Goal: Task Accomplishment & Management: Manage account settings

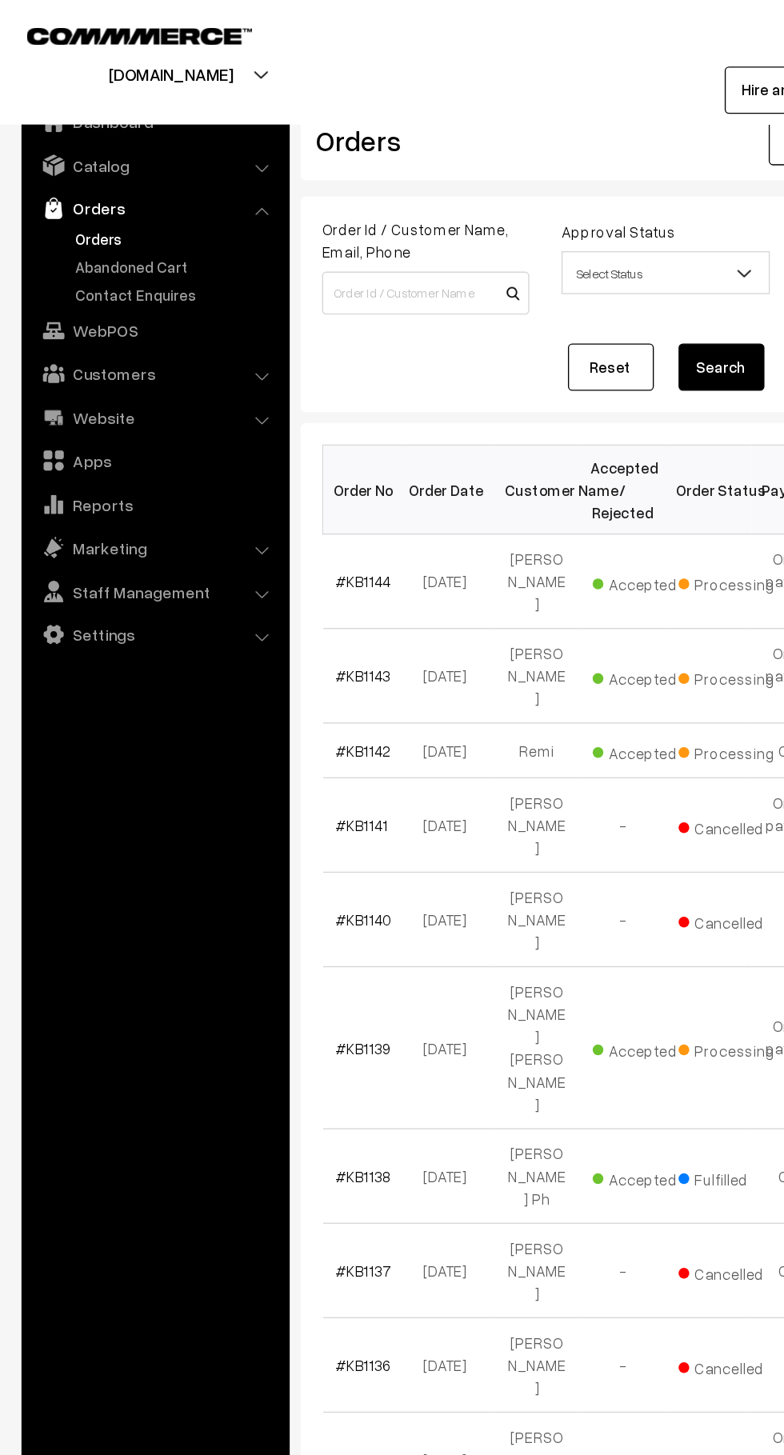
click at [134, 273] on link "Customers" at bounding box center [115, 278] width 190 height 29
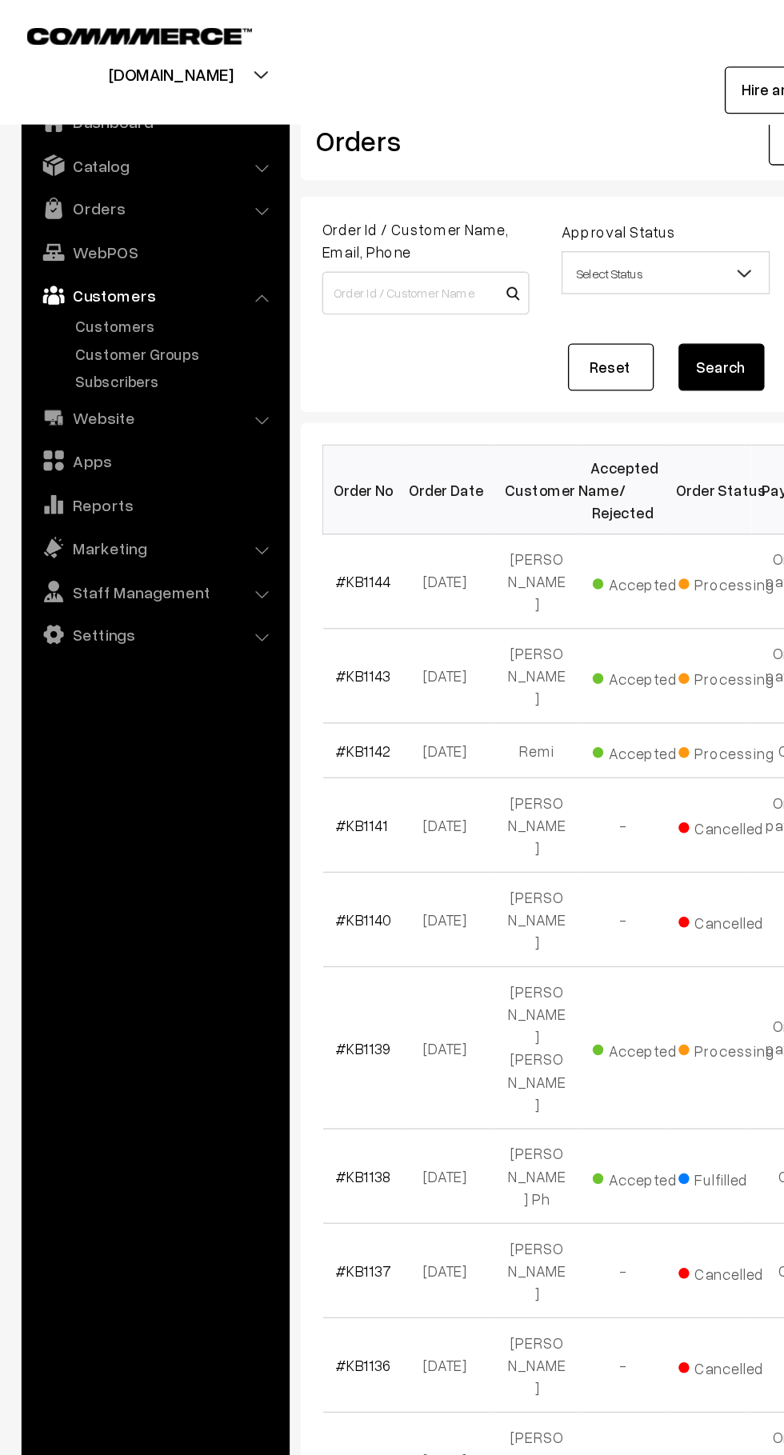
click at [164, 134] on link "Catalog" at bounding box center [115, 123] width 190 height 29
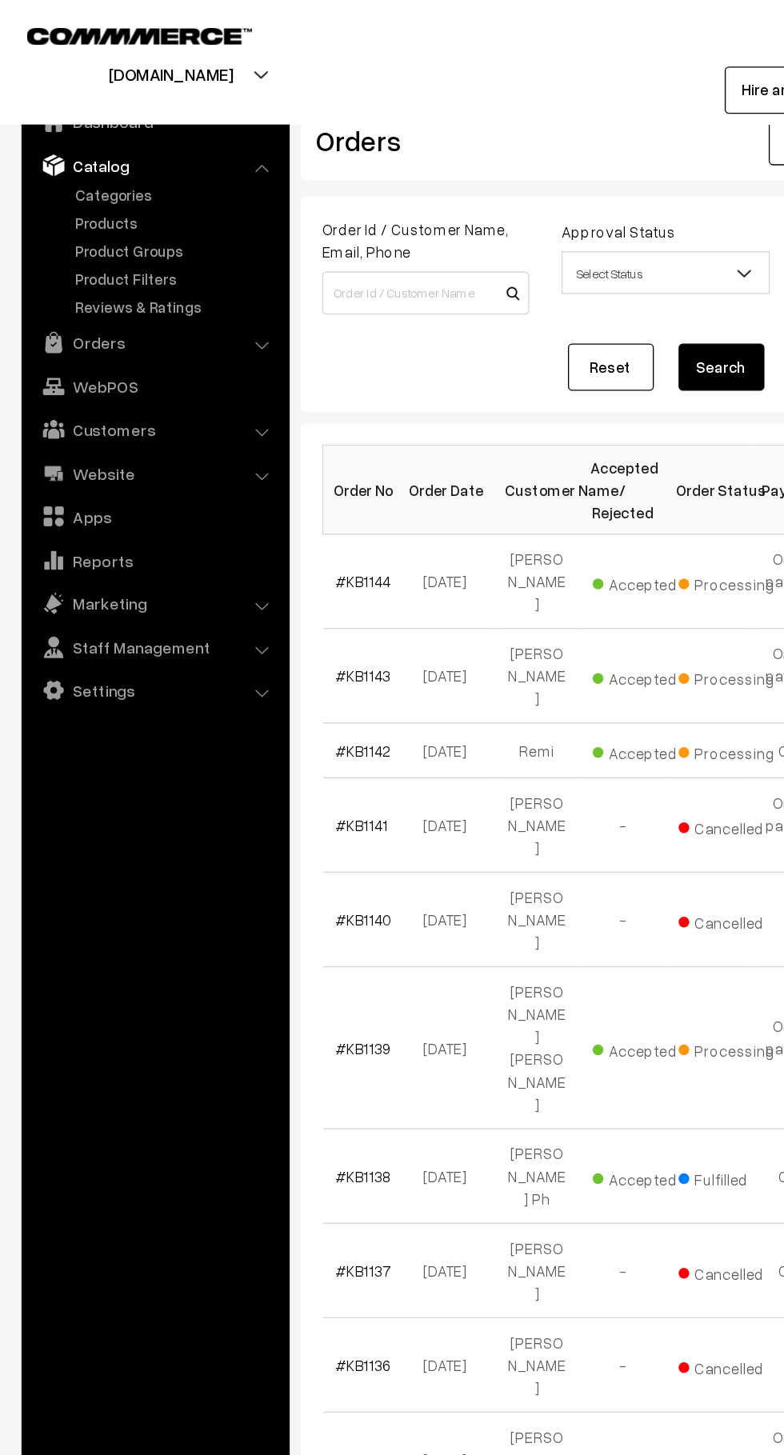
click at [106, 170] on link "Products" at bounding box center [131, 166] width 158 height 17
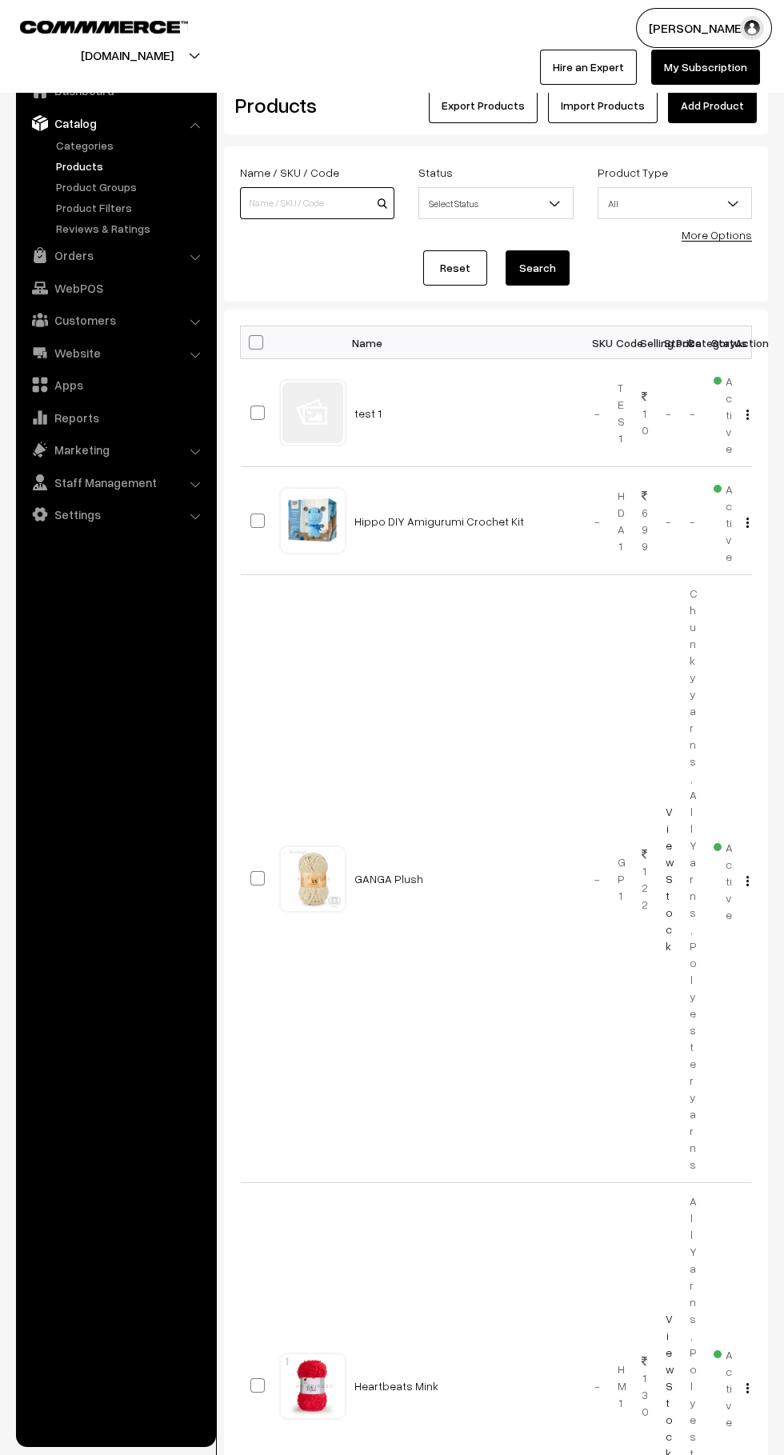
click at [333, 203] on input at bounding box center [317, 203] width 154 height 32
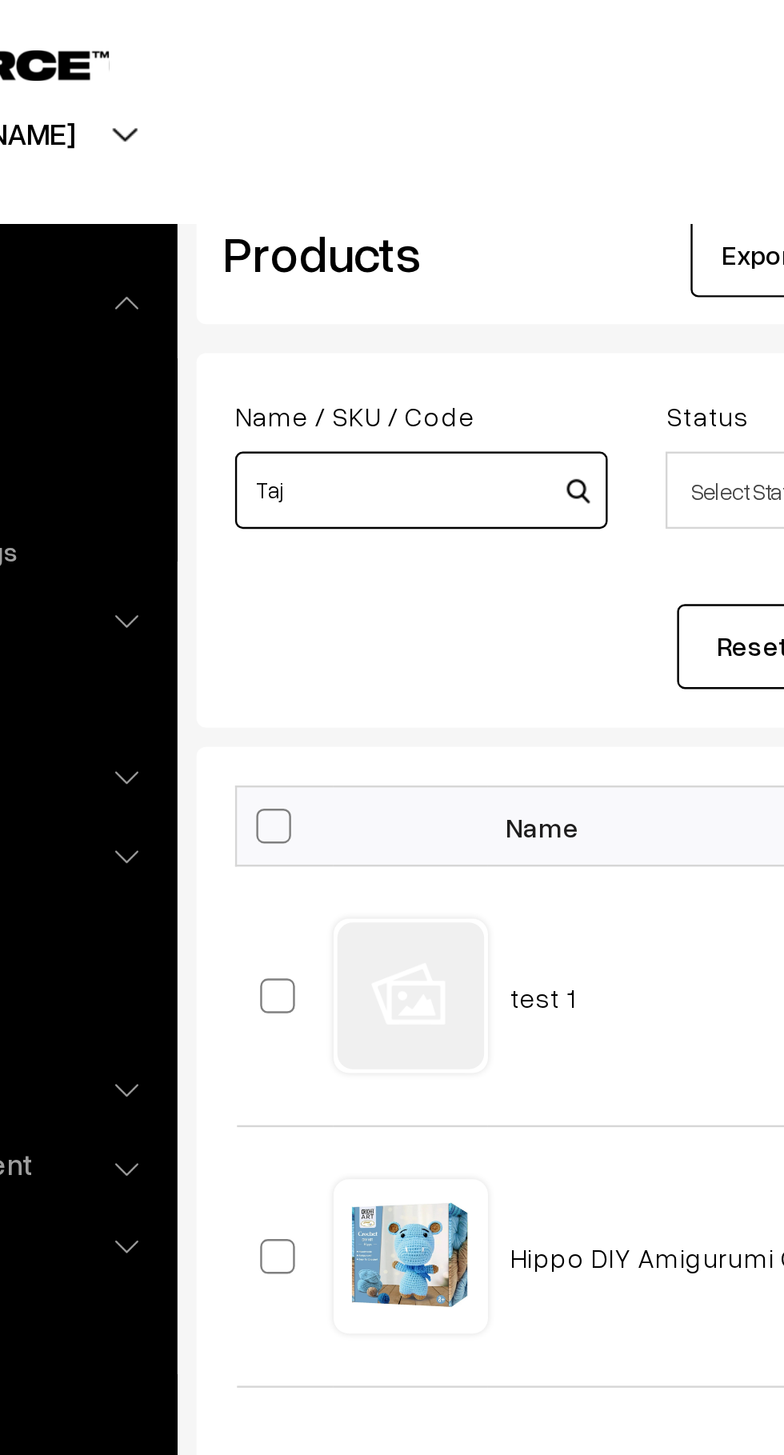
type input "Taj"
click at [505, 250] on button "Search" at bounding box center [537, 267] width 64 height 35
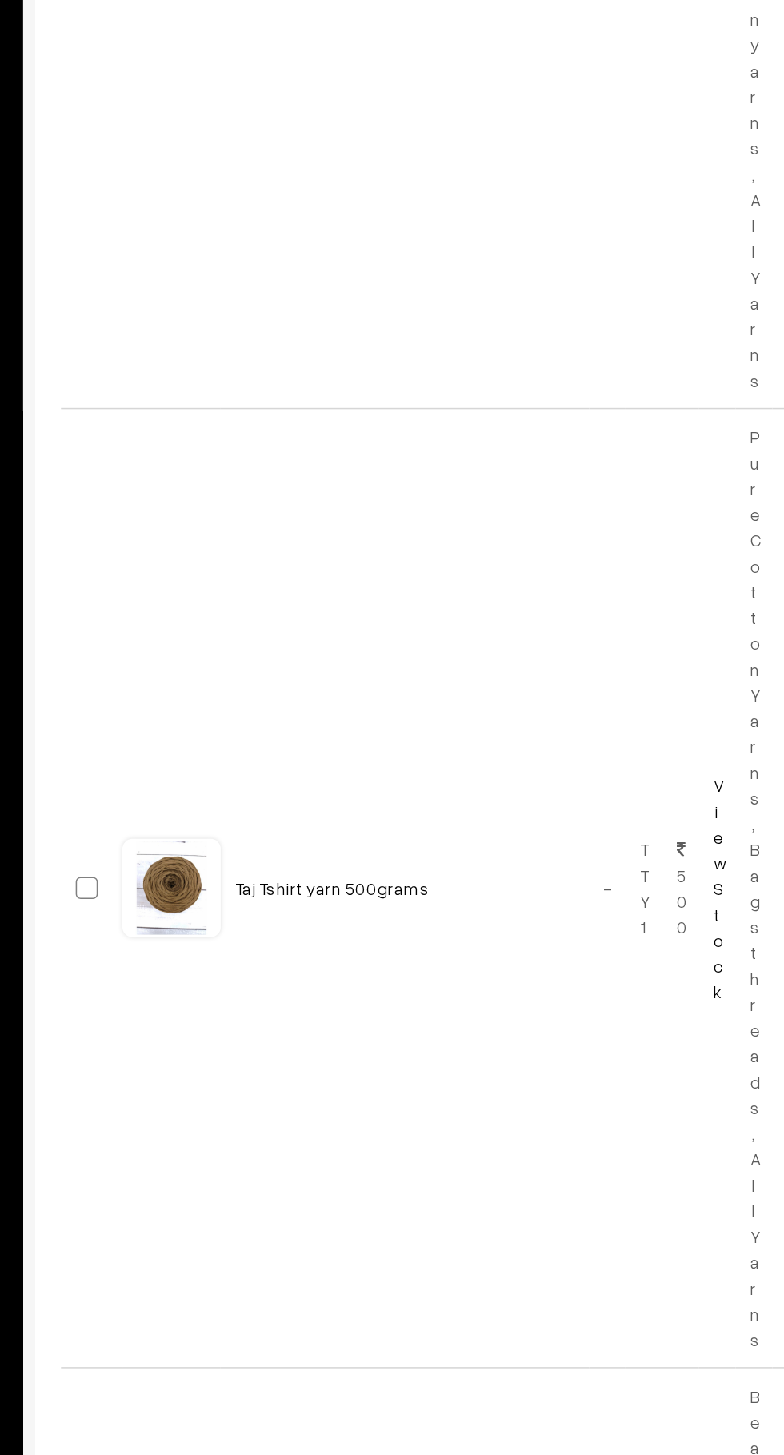
scroll to position [627, 0]
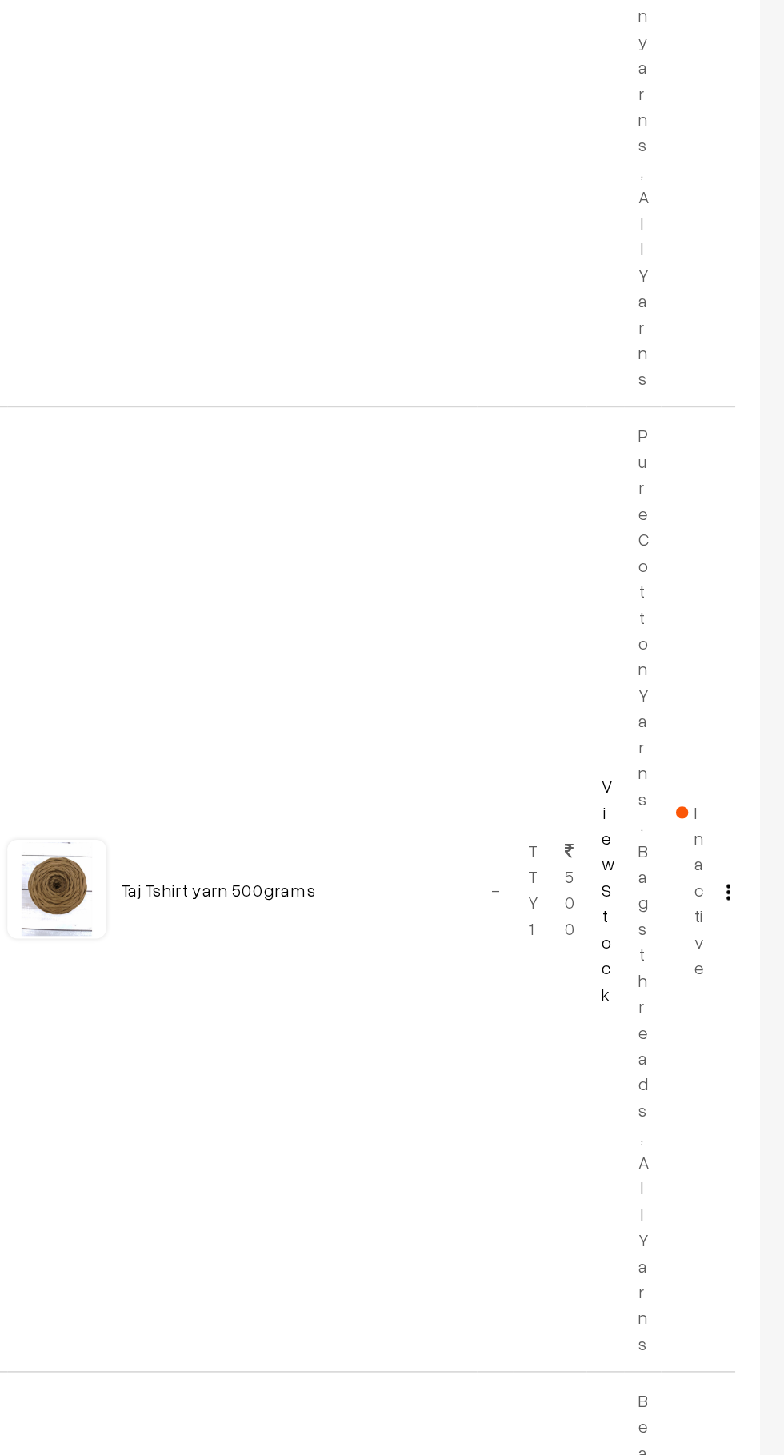
click at [725, 845] on span "Inactive" at bounding box center [722, 904] width 18 height 118
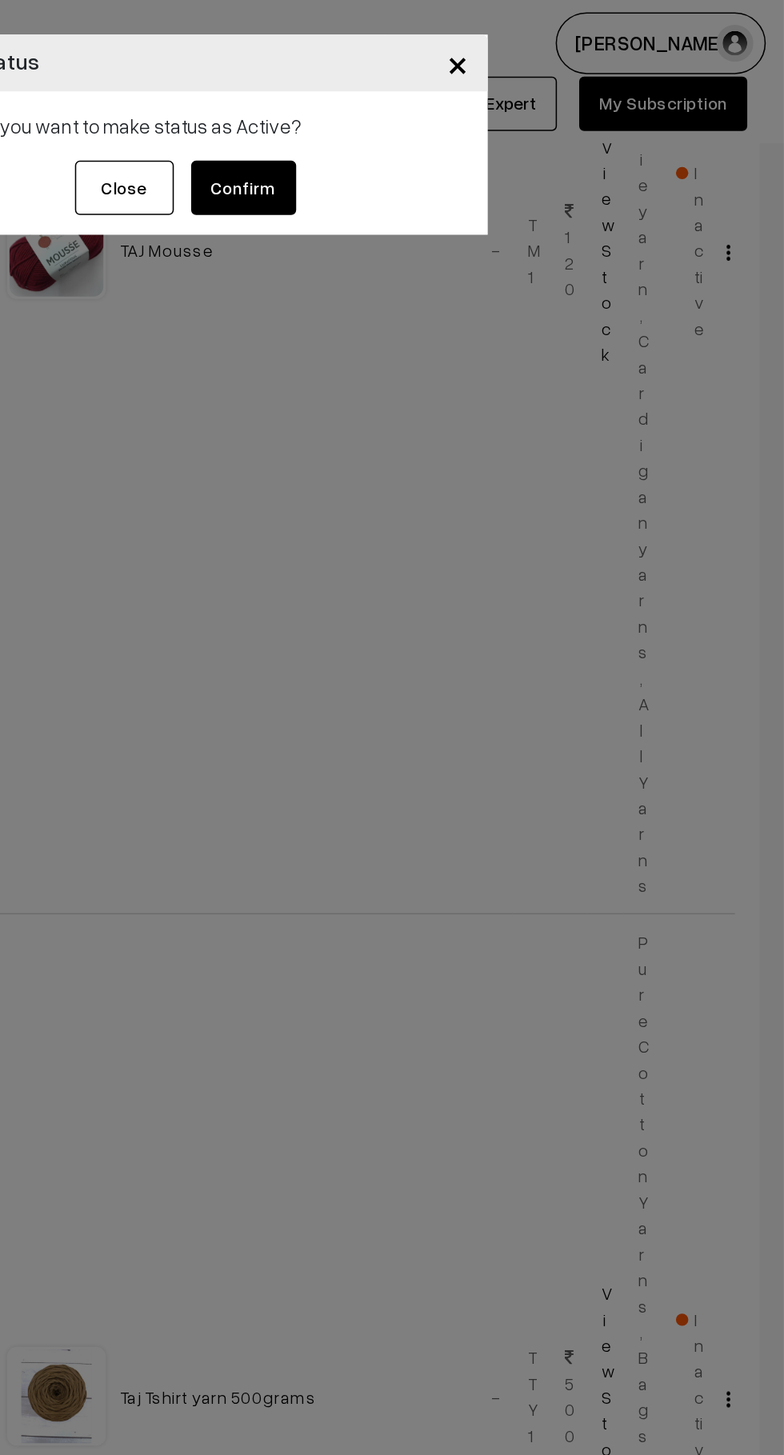
click at [353, 116] on button "Close" at bounding box center [357, 121] width 64 height 35
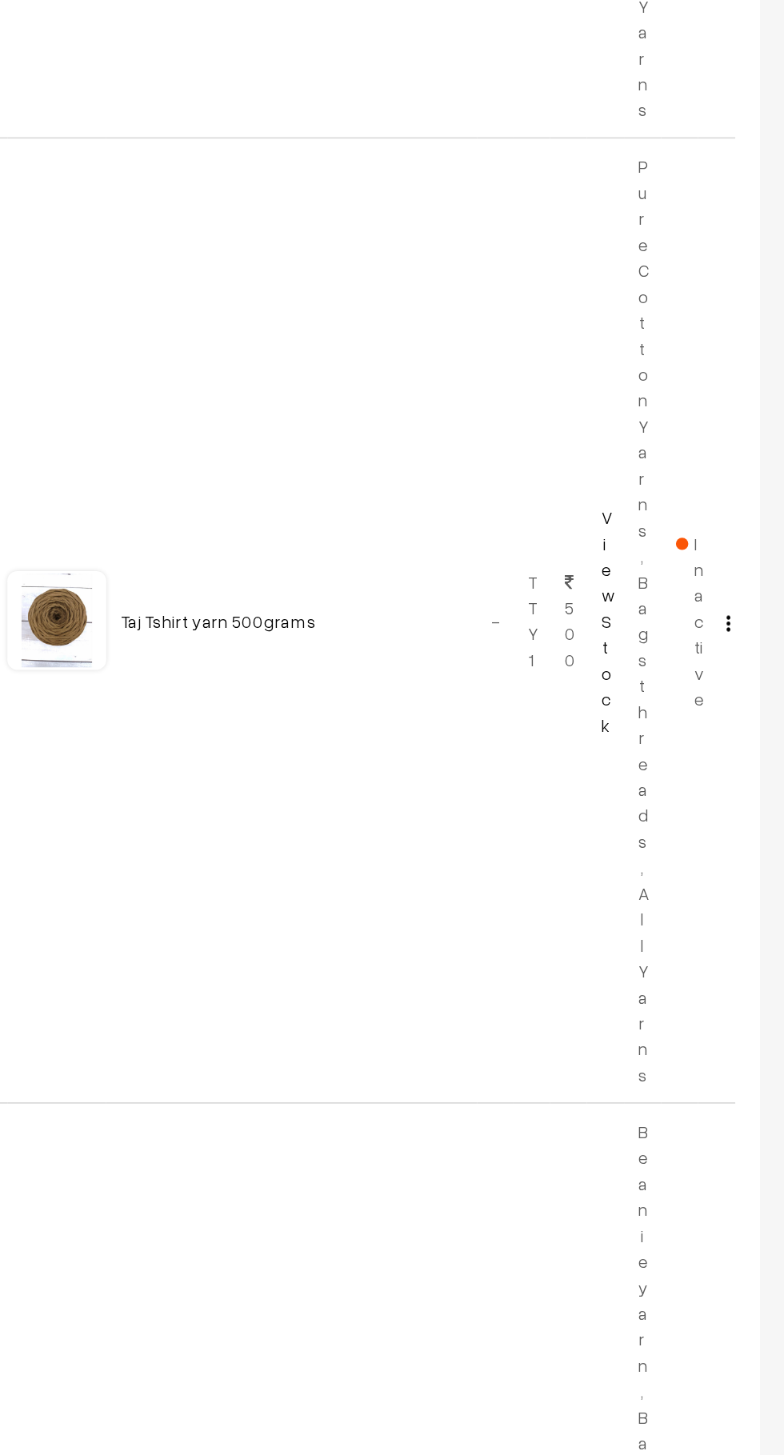
scroll to position [739, 0]
click at [772, 753] on div "Dashboard / Products Products Export Products Import Products Add Product Name …" at bounding box center [392, 612] width 784 height 2582
click at [747, 789] on img "button" at bounding box center [747, 794] width 2 height 10
click at [695, 834] on link "Edit" at bounding box center [676, 851] width 136 height 35
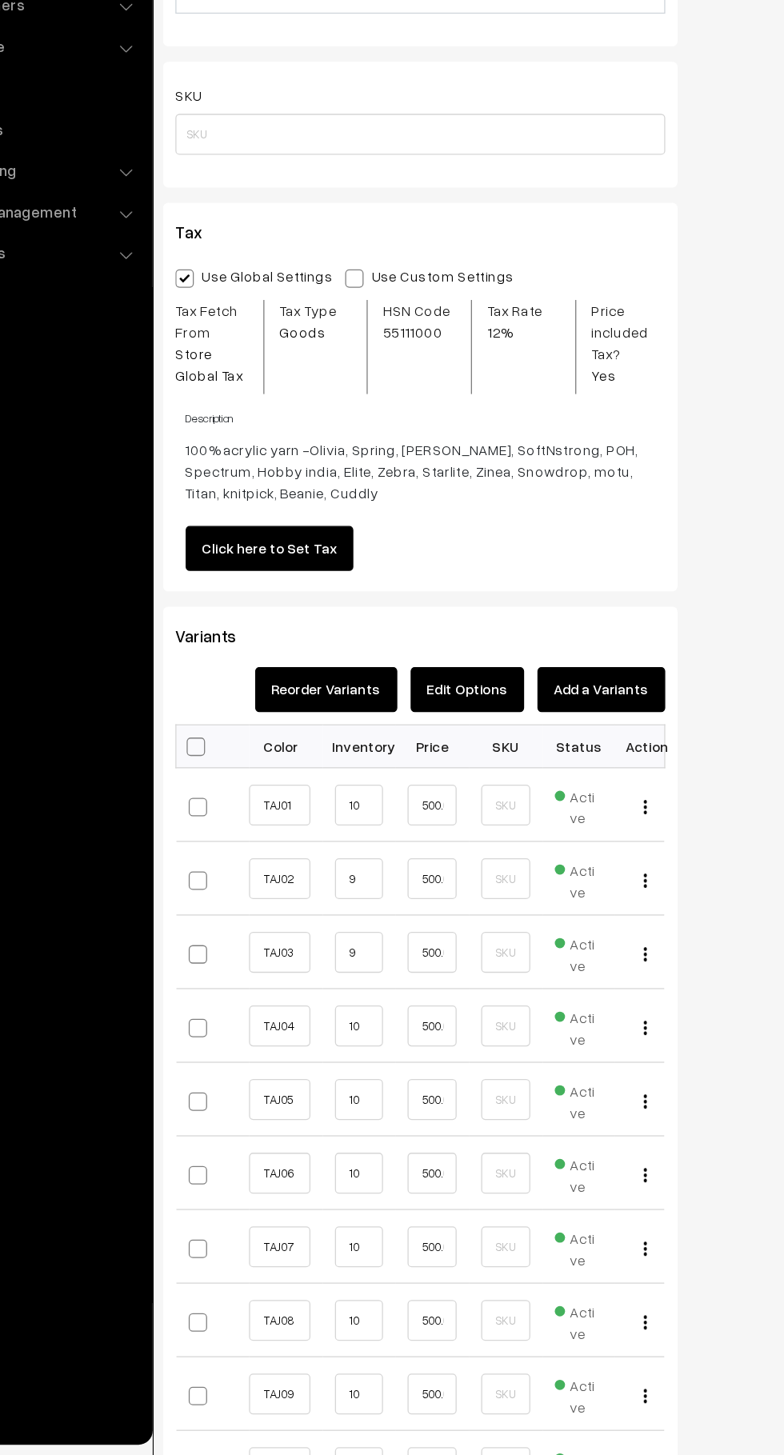
scroll to position [912, 0]
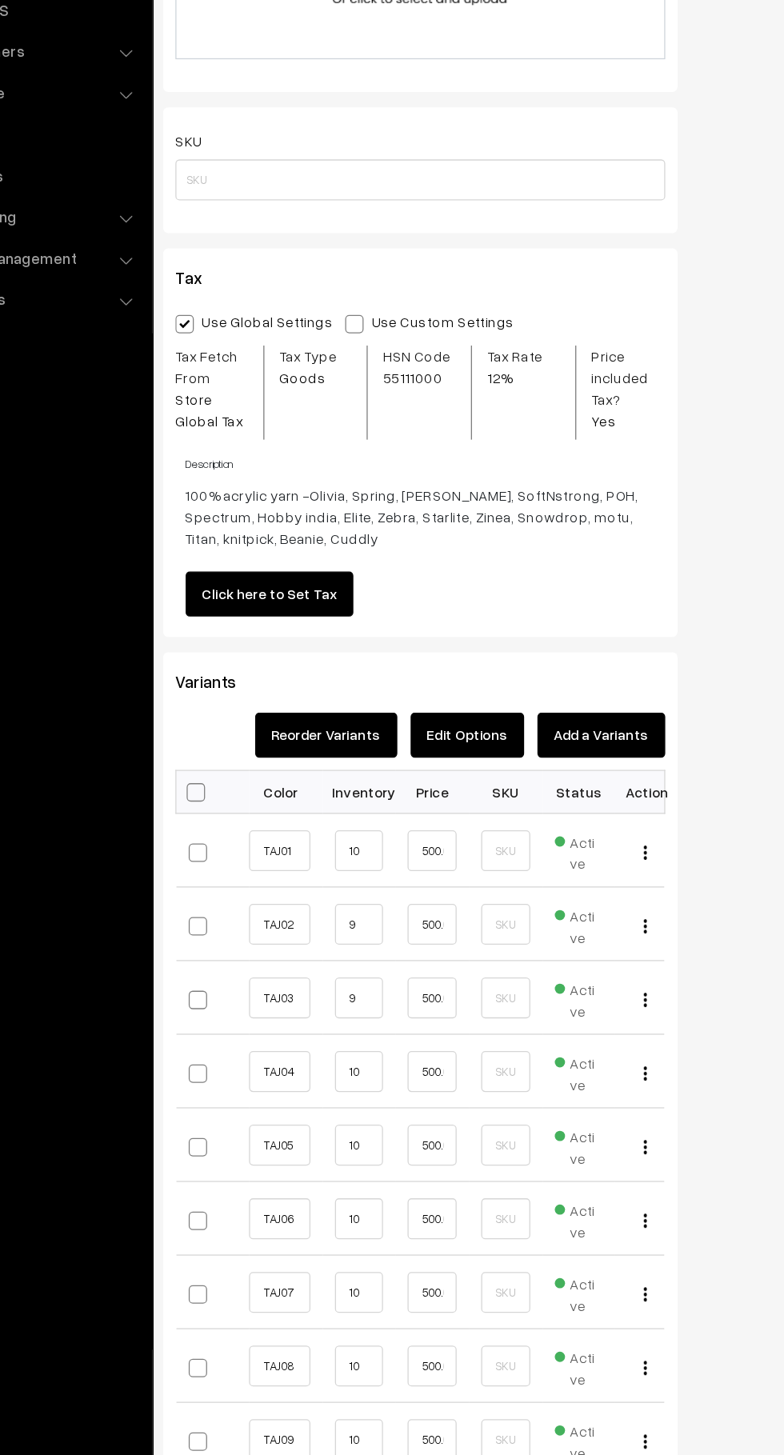
click at [242, 893] on span at bounding box center [249, 900] width 14 height 14
click at [242, 894] on input "checkbox" at bounding box center [247, 899] width 10 height 10
checkbox input "true"
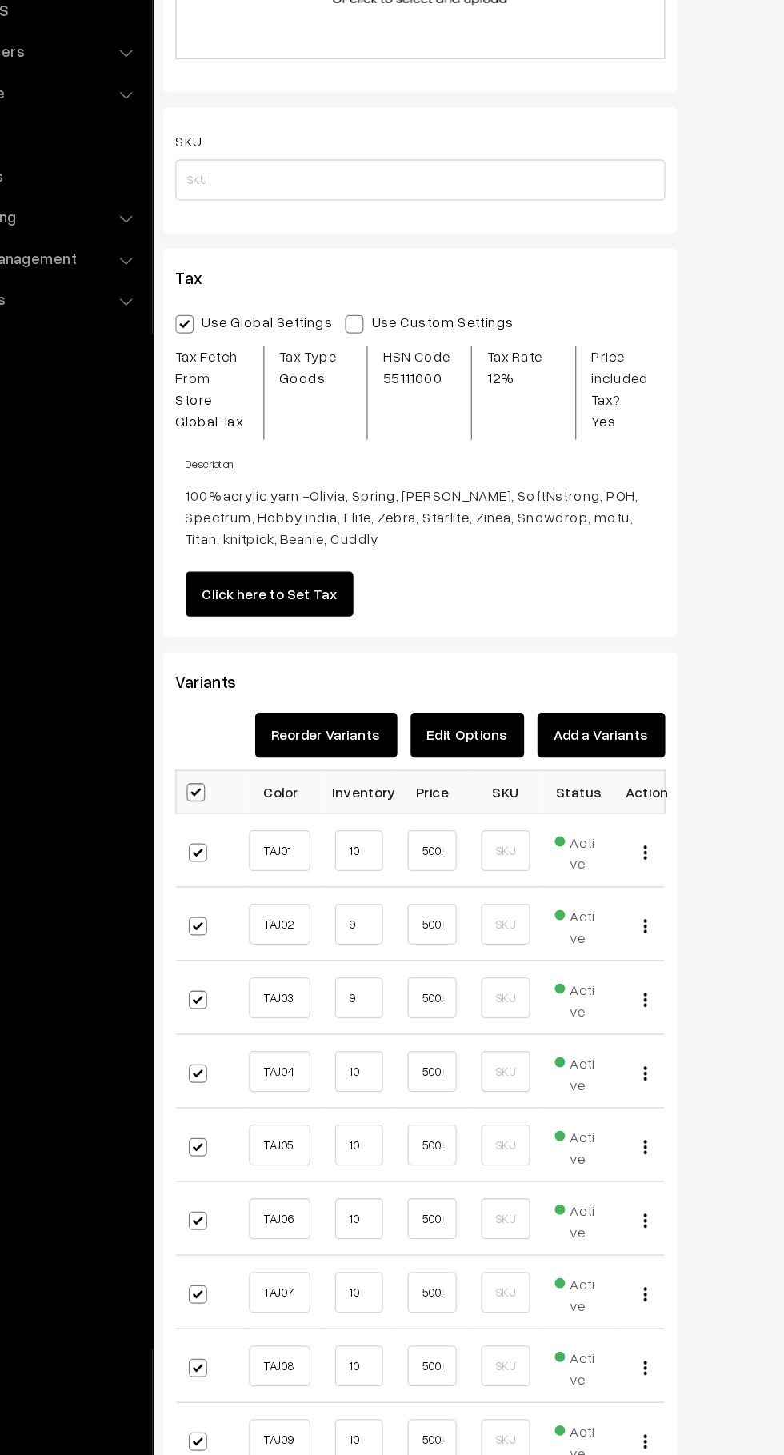
checkbox input "true"
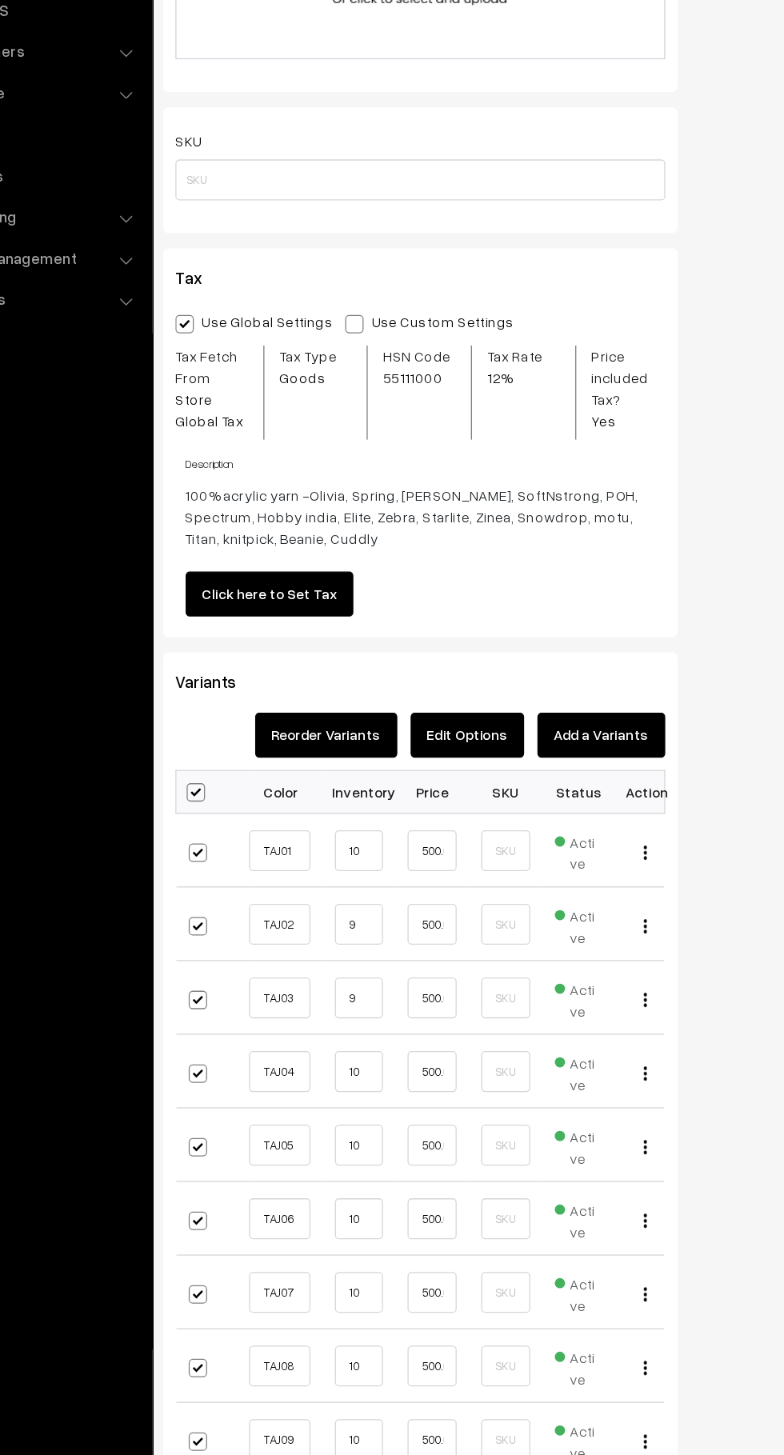
checkbox input "true"
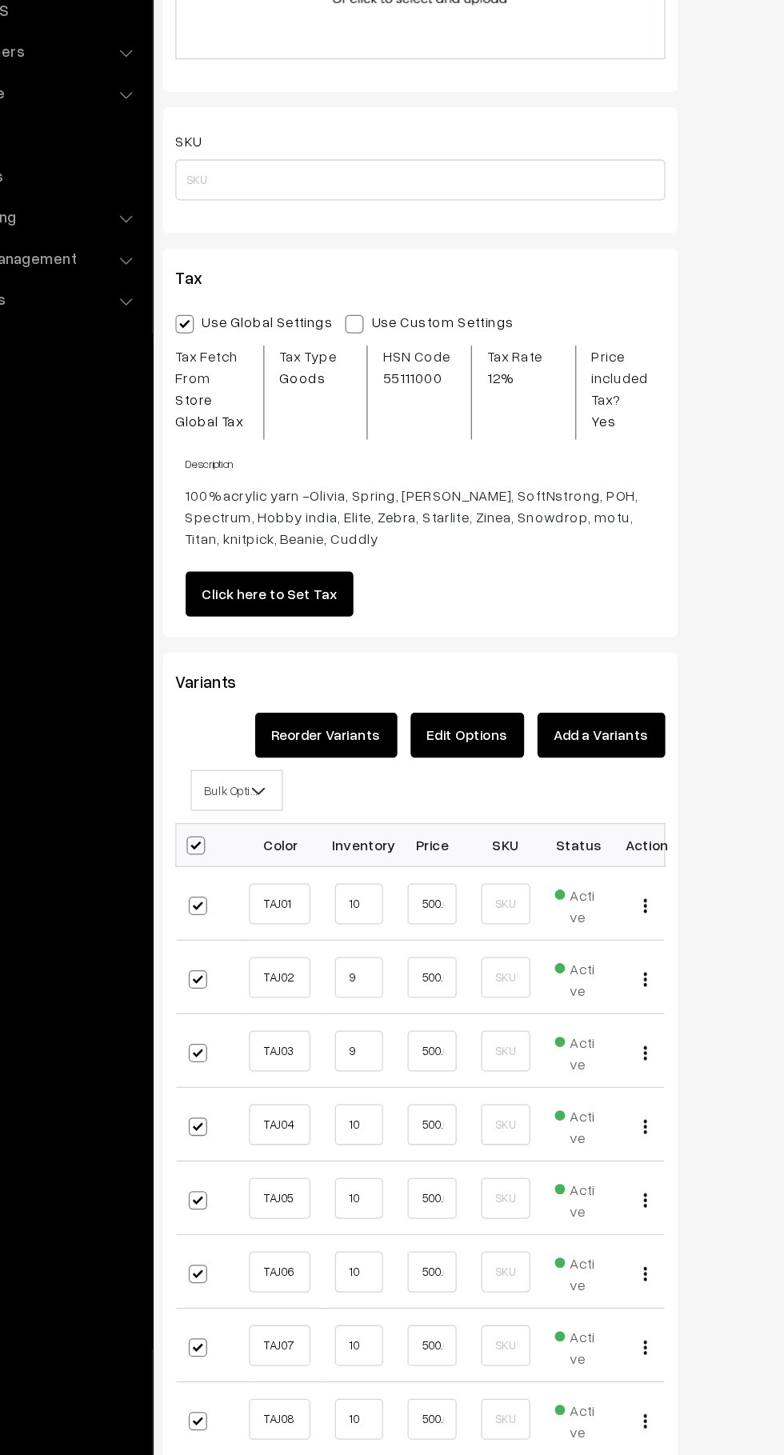
click at [469, 840] on button "Edit Options" at bounding box center [461, 855] width 89 height 35
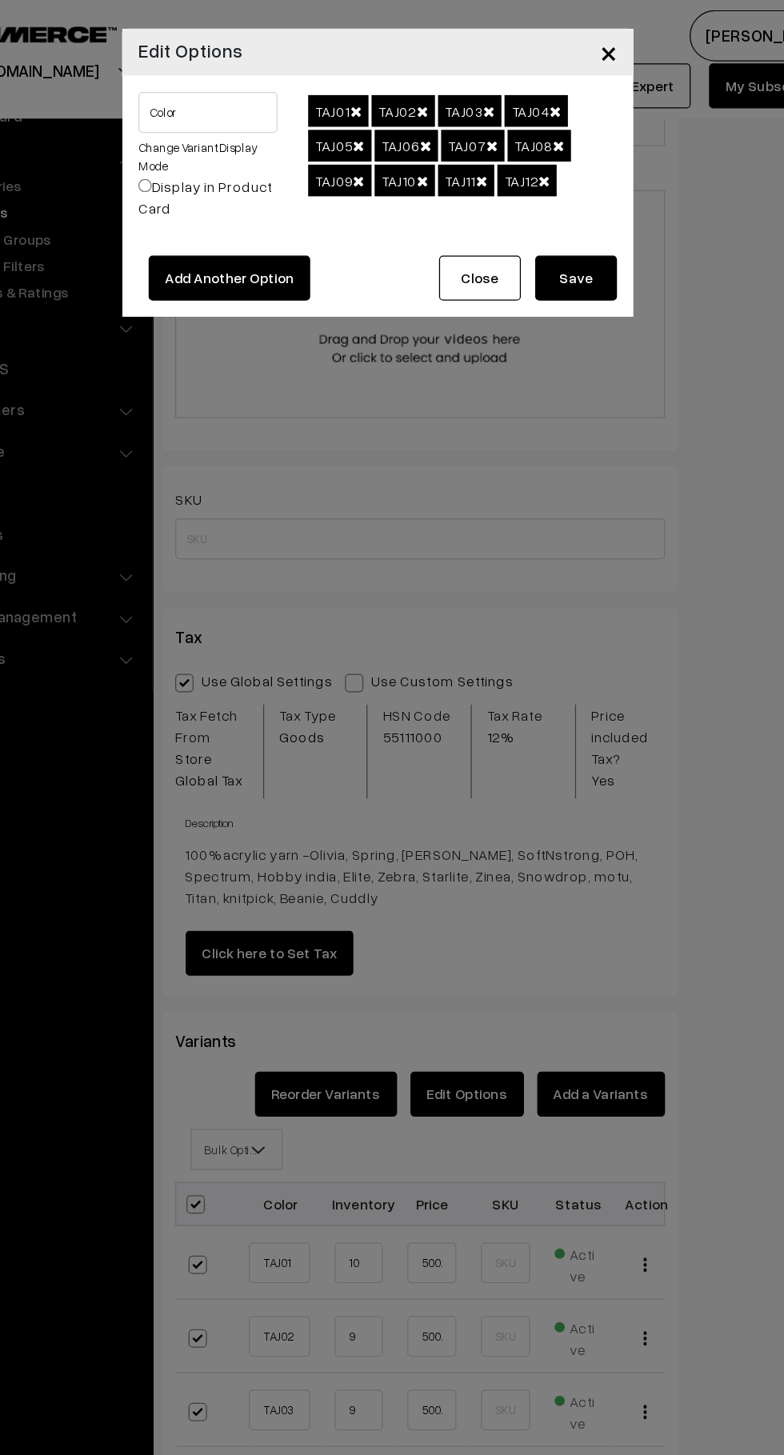
click at [460, 214] on button "Close" at bounding box center [472, 217] width 64 height 35
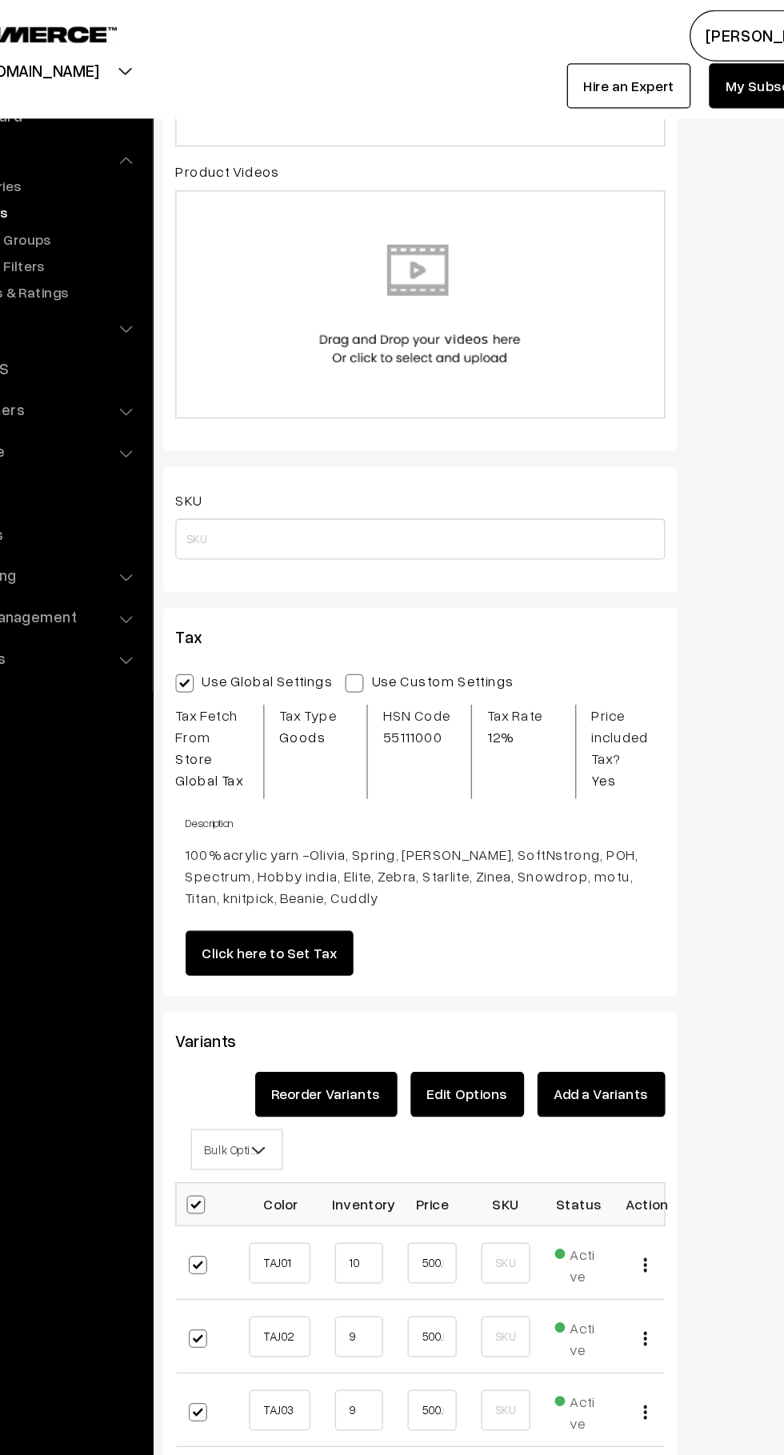
click at [272, 885] on span "Bulk Options" at bounding box center [281, 899] width 70 height 28
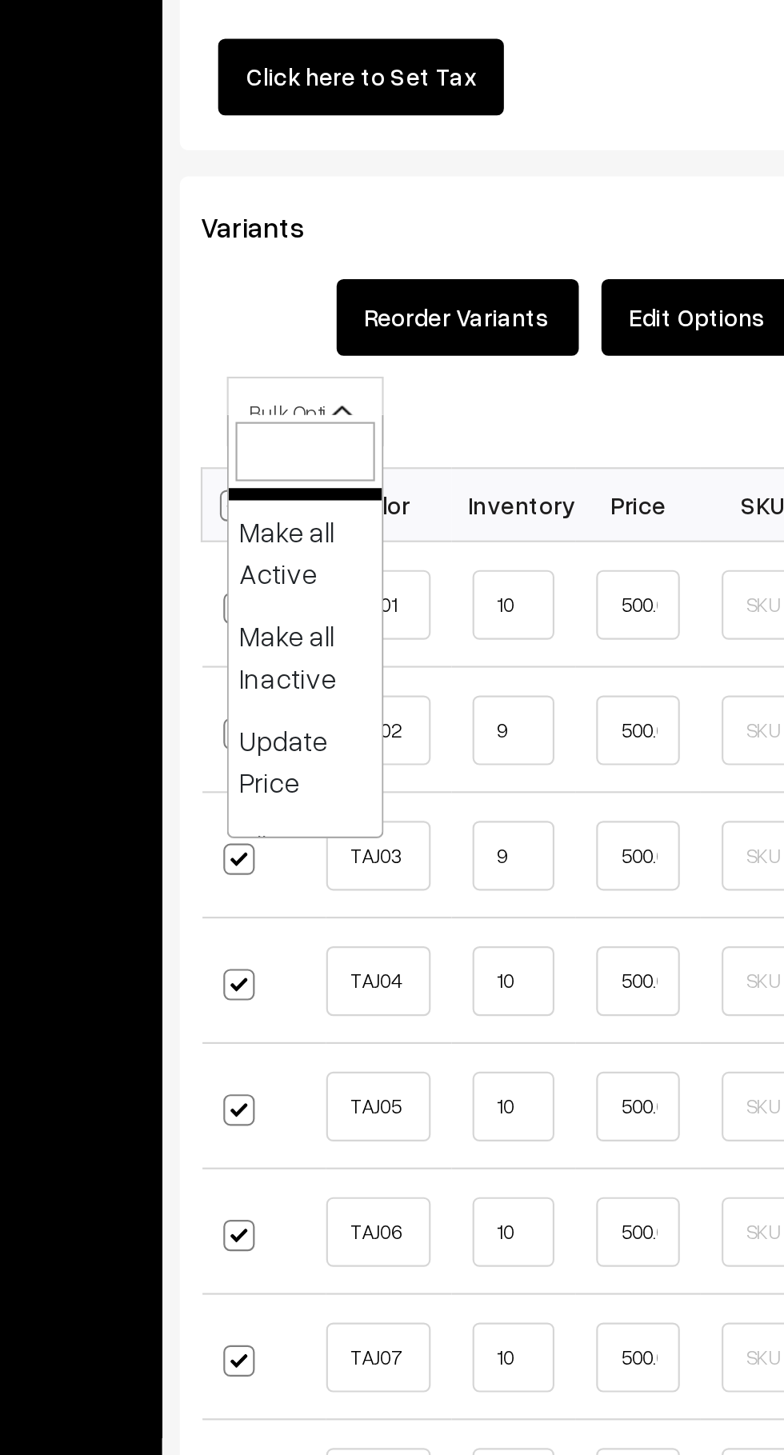
scroll to position [43, 0]
select select "0"
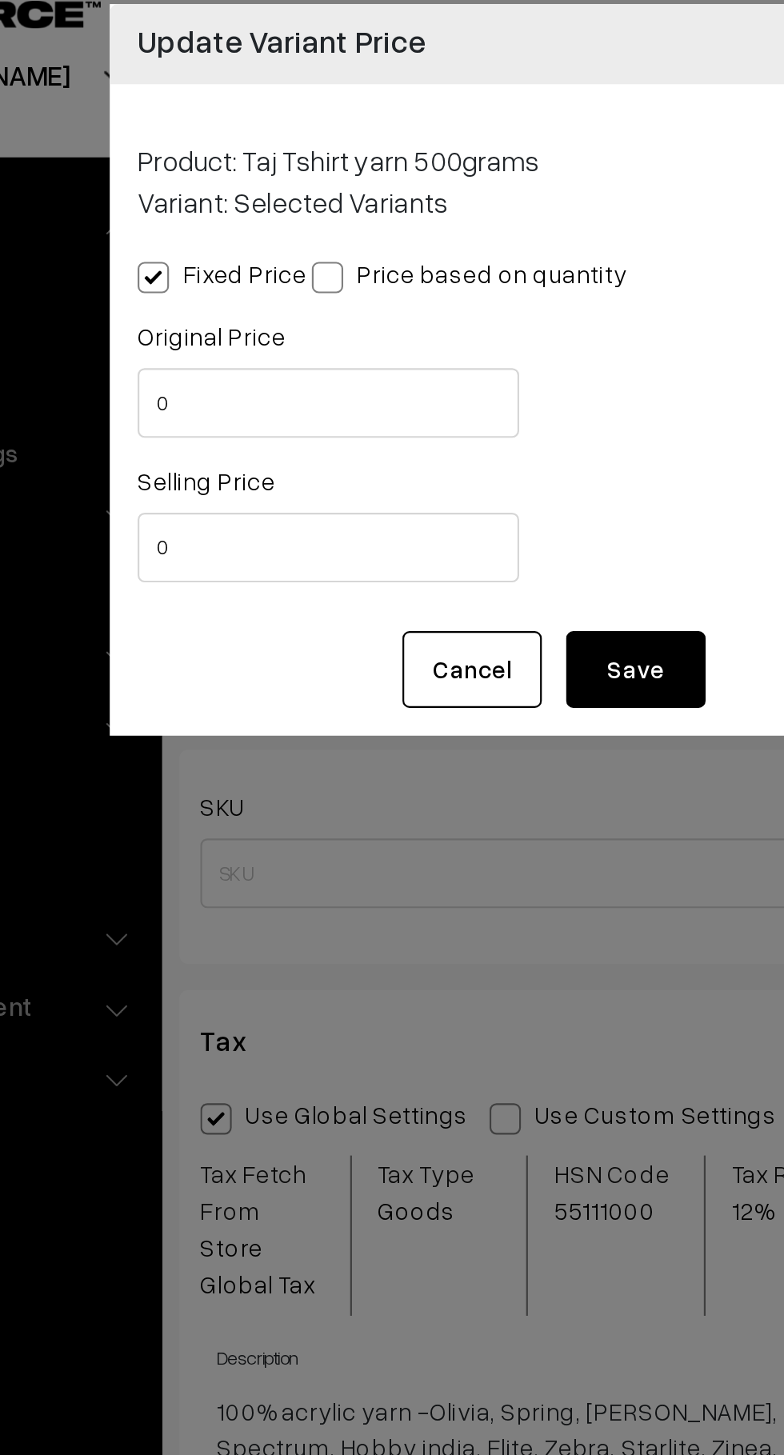
scroll to position [912, 0]
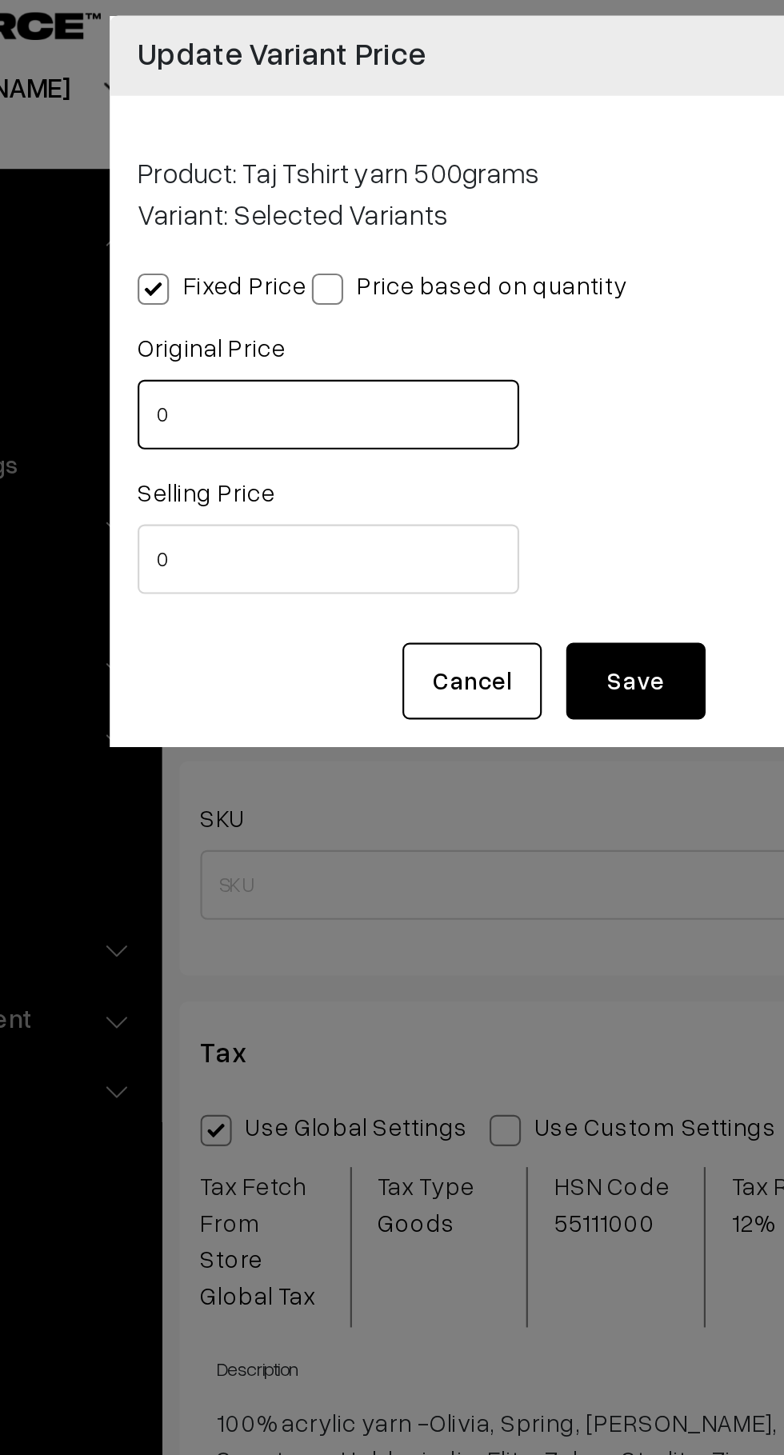
click at [215, 201] on input "0" at bounding box center [292, 206] width 175 height 32
click at [269, 208] on input "6990" at bounding box center [292, 206] width 175 height 32
type input "699"
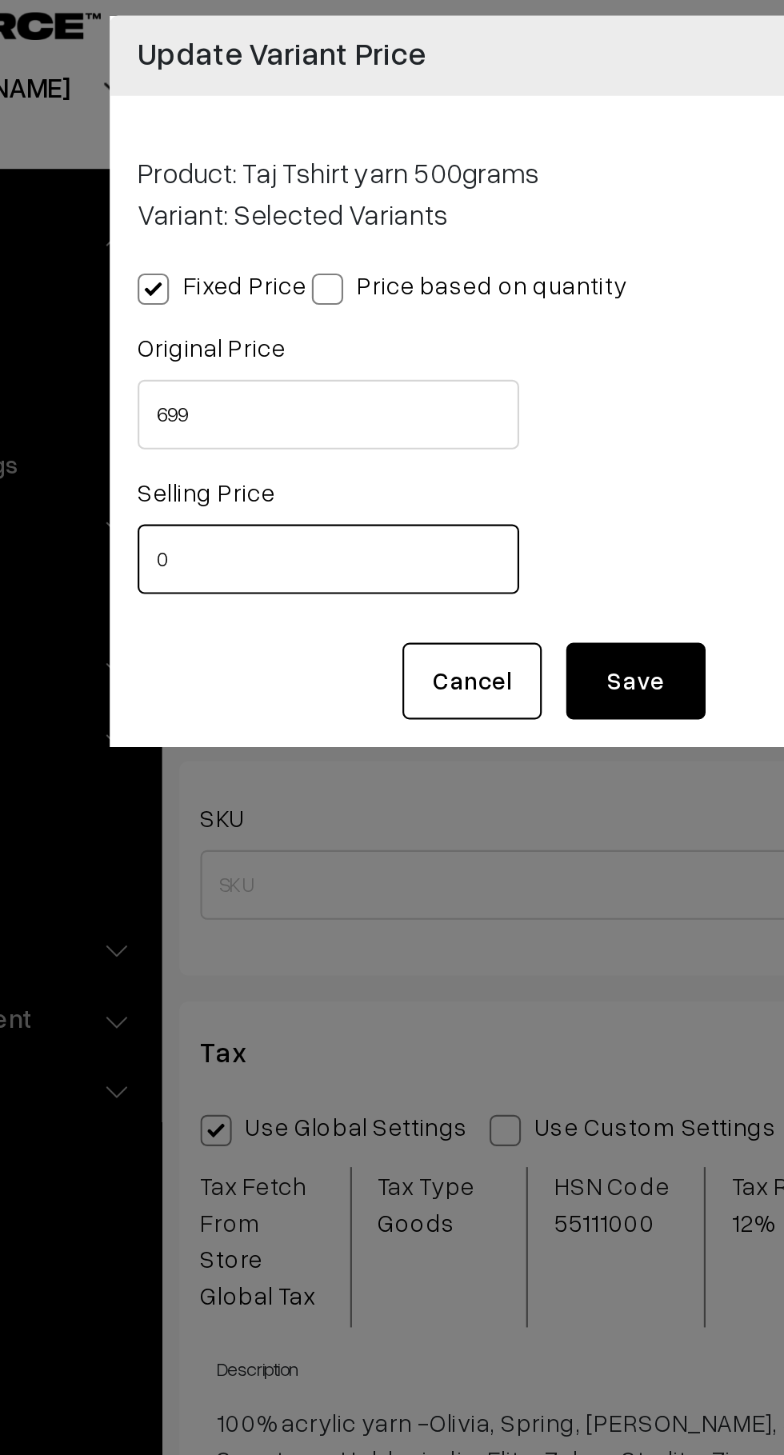
click at [242, 269] on input "0" at bounding box center [292, 272] width 175 height 32
type input "550"
click at [440, 325] on button "Save" at bounding box center [433, 327] width 64 height 35
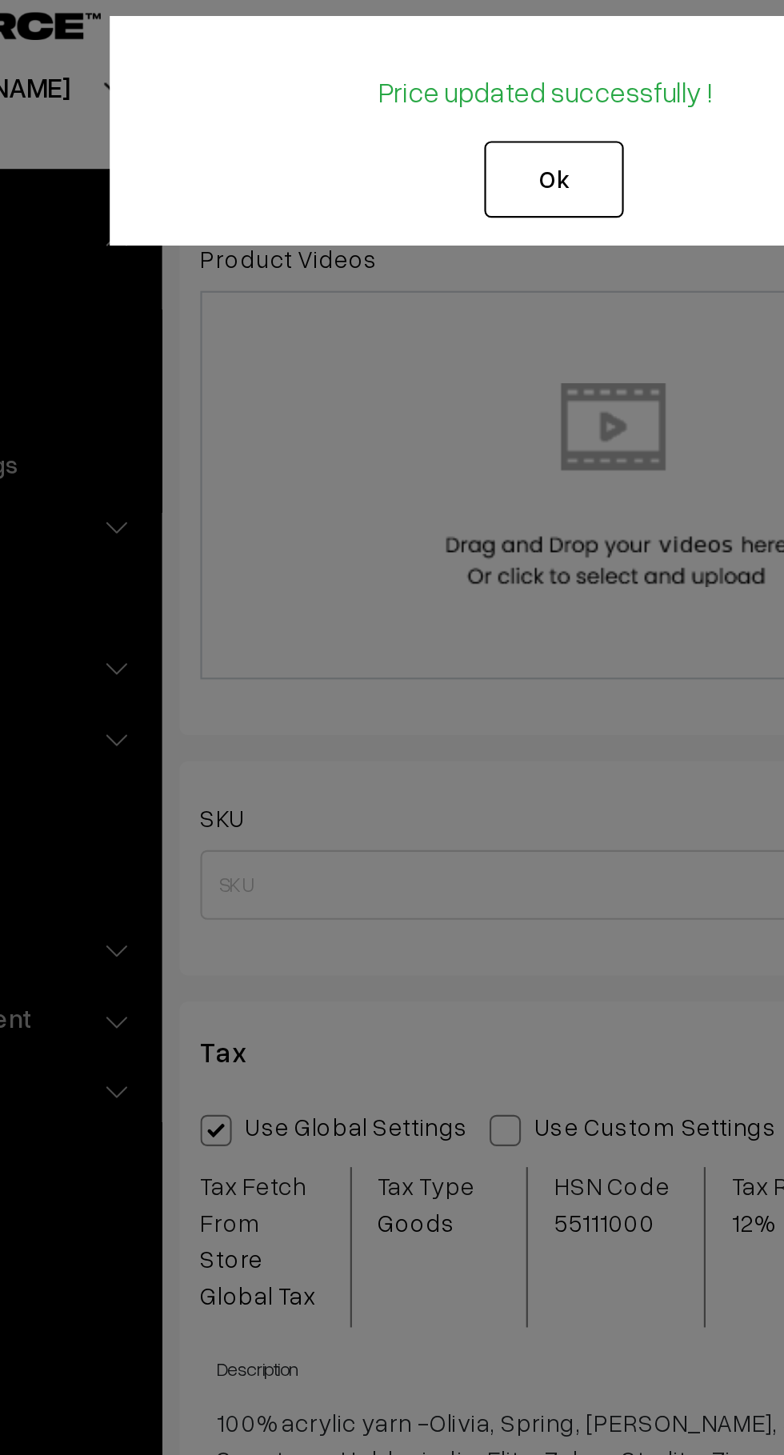
click at [405, 96] on button "Ok" at bounding box center [396, 97] width 64 height 35
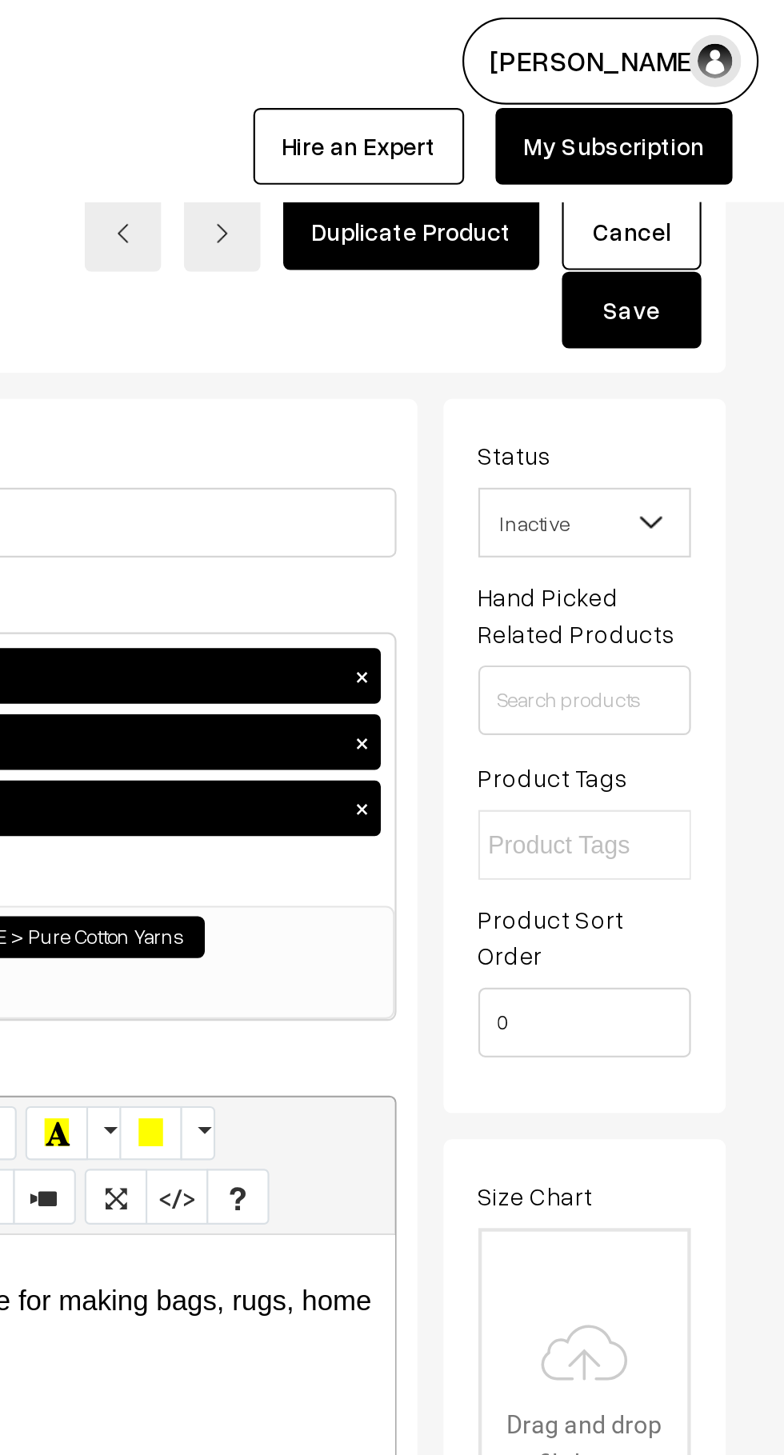
click at [725, 139] on button "Save" at bounding box center [713, 142] width 64 height 35
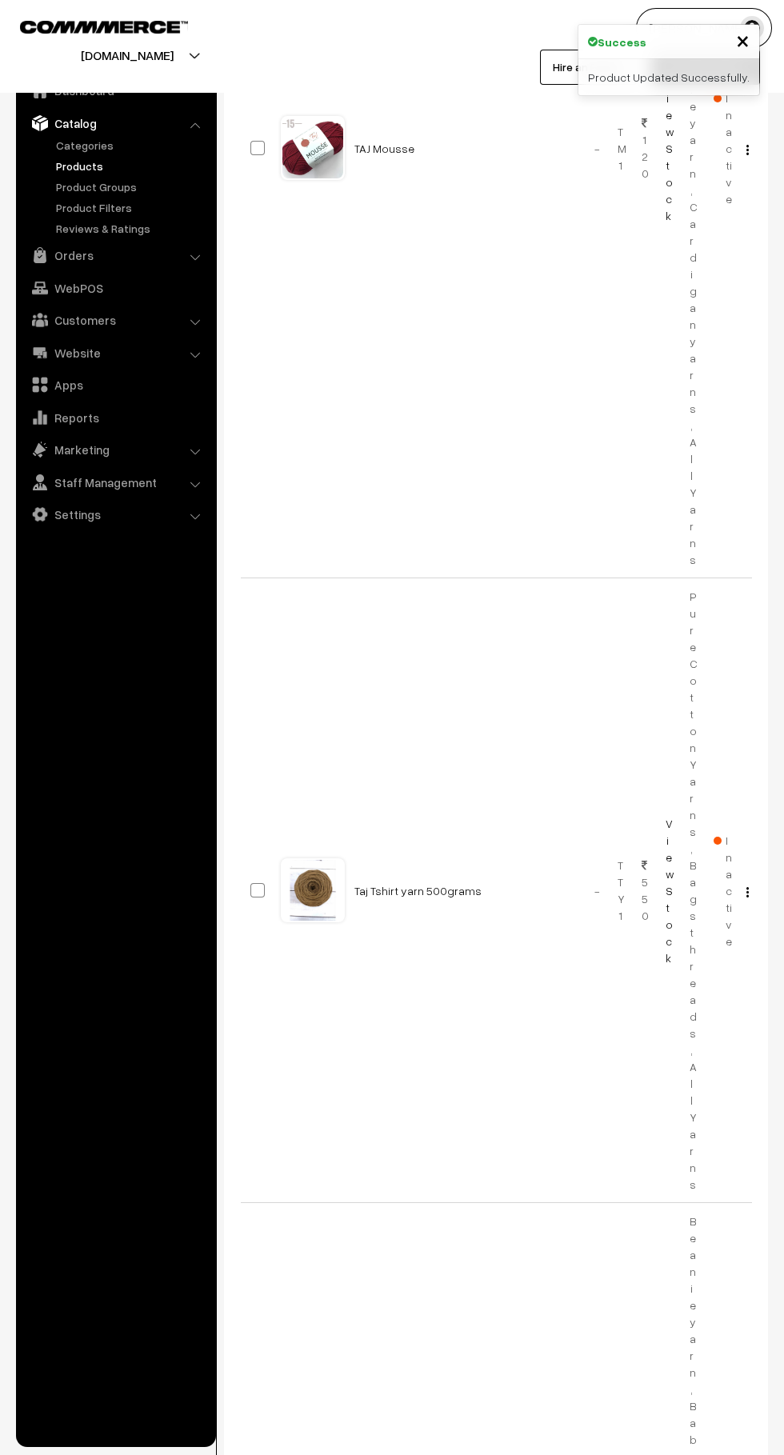
scroll to position [638, 0]
click at [743, 804] on td "View Edit Delete" at bounding box center [740, 893] width 24 height 625
click at [731, 834] on span "Inactive" at bounding box center [722, 893] width 18 height 118
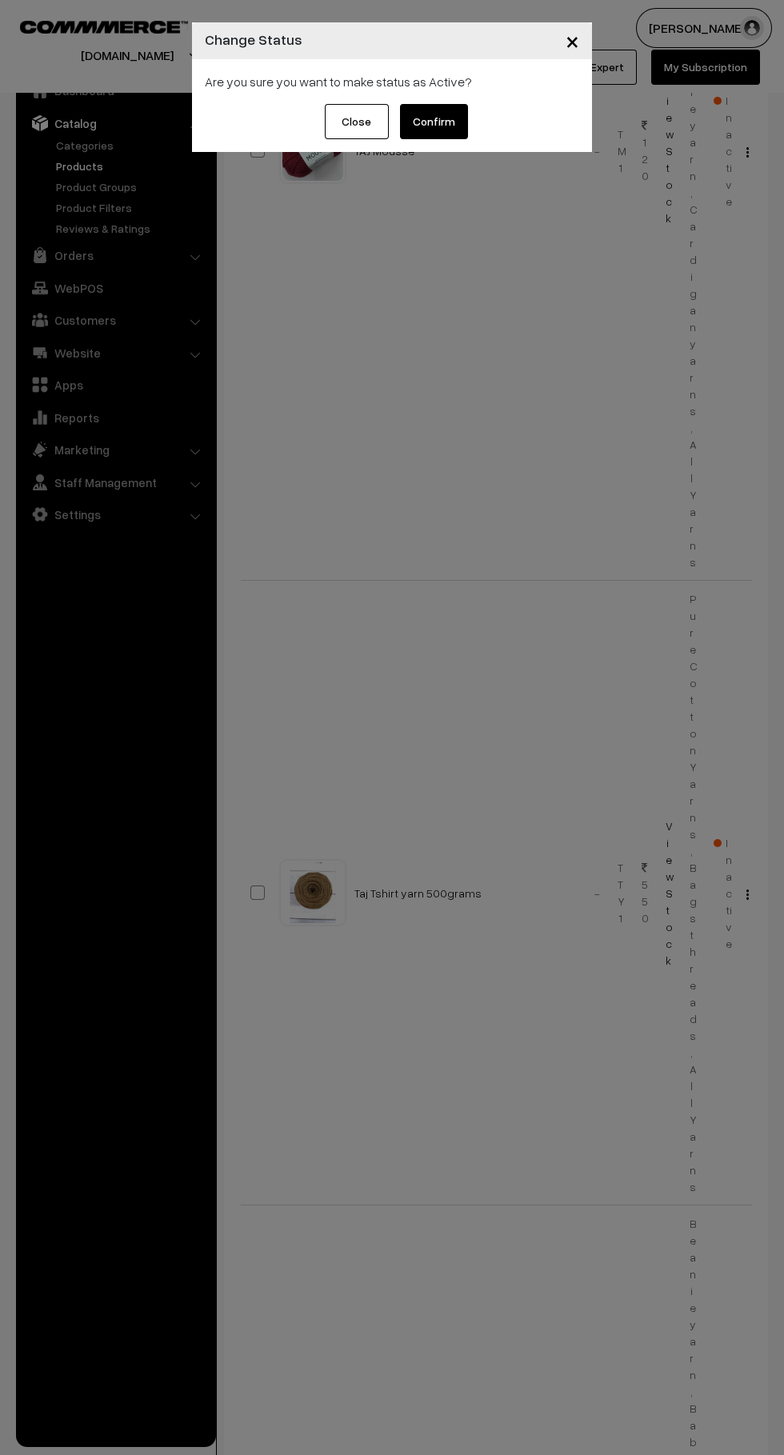
click at [461, 108] on button "Confirm" at bounding box center [434, 121] width 68 height 35
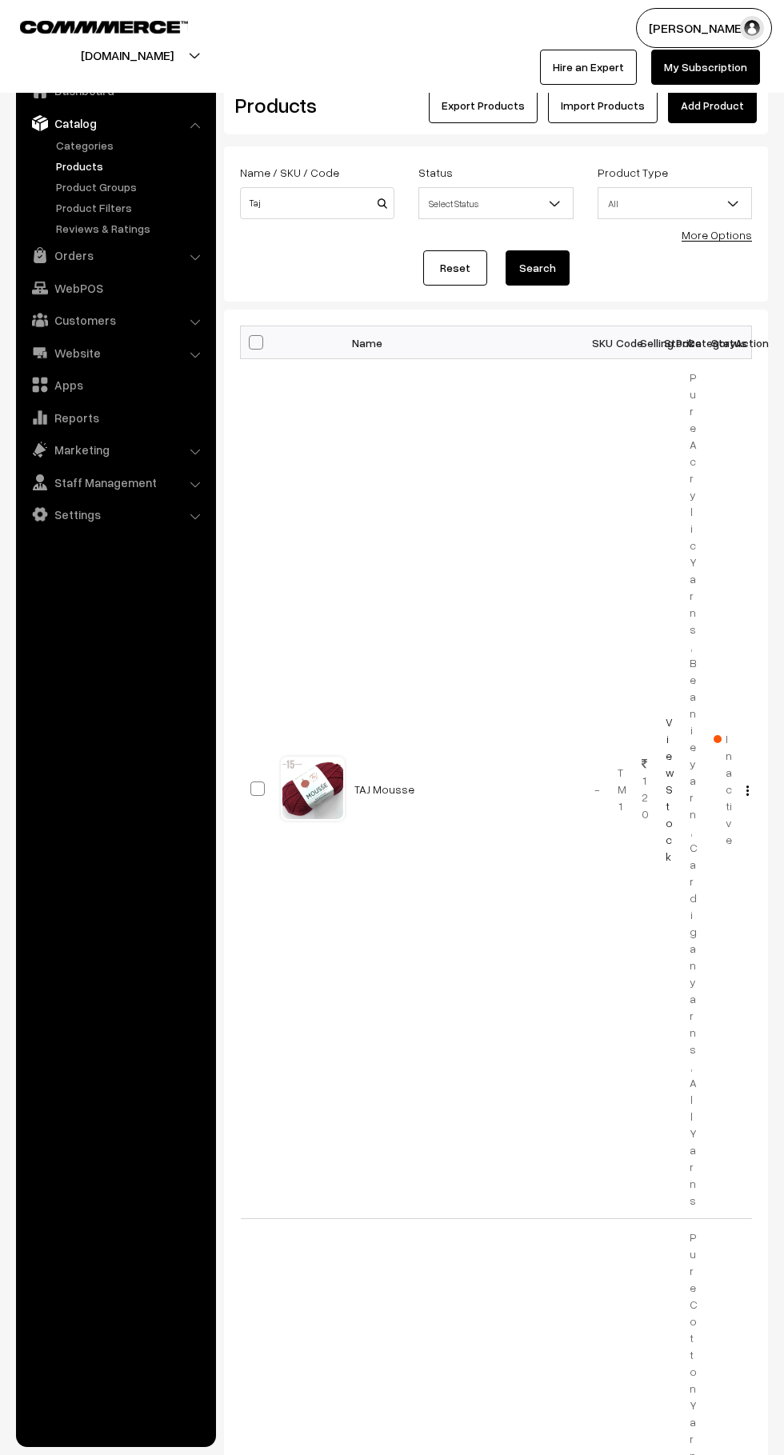
scroll to position [638, 0]
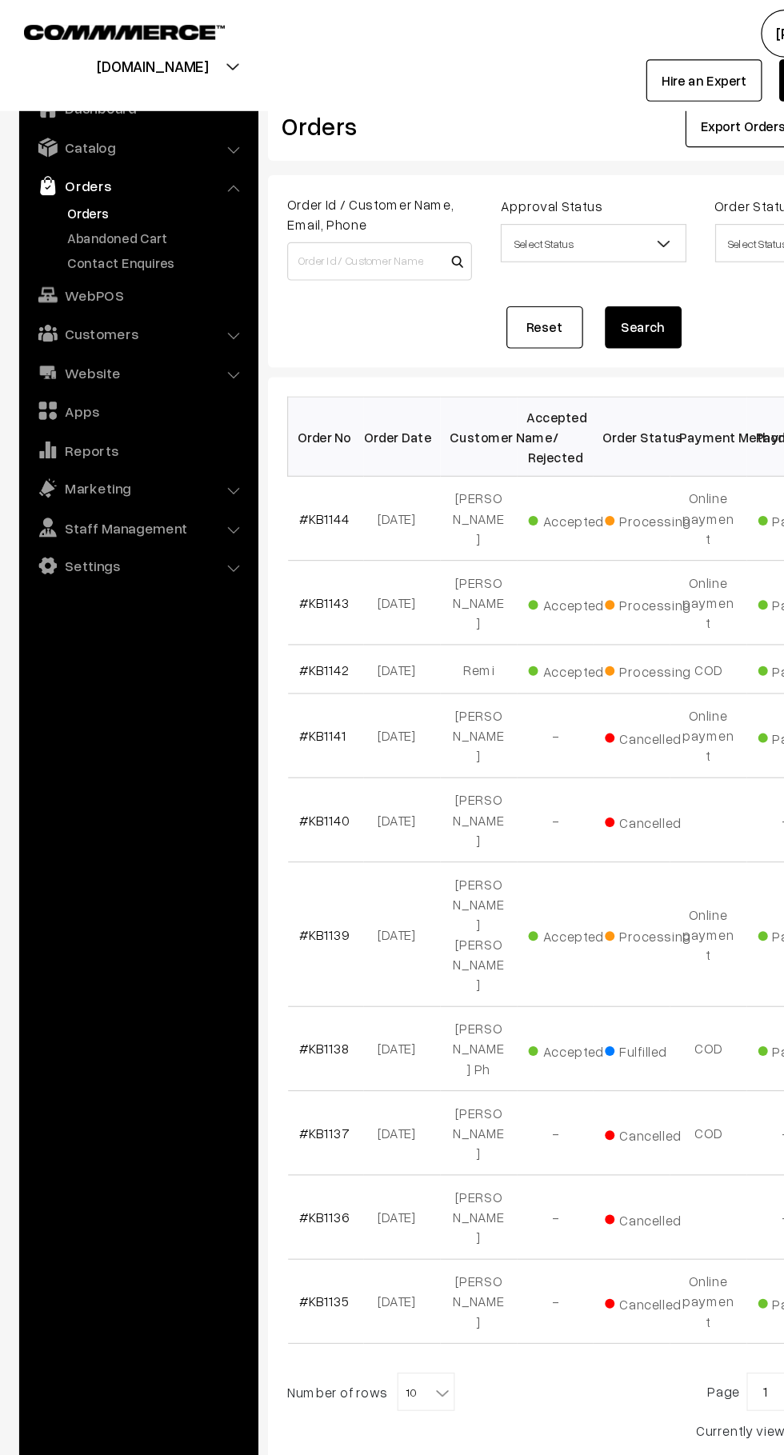
click at [134, 178] on link "Orders" at bounding box center [131, 178] width 158 height 17
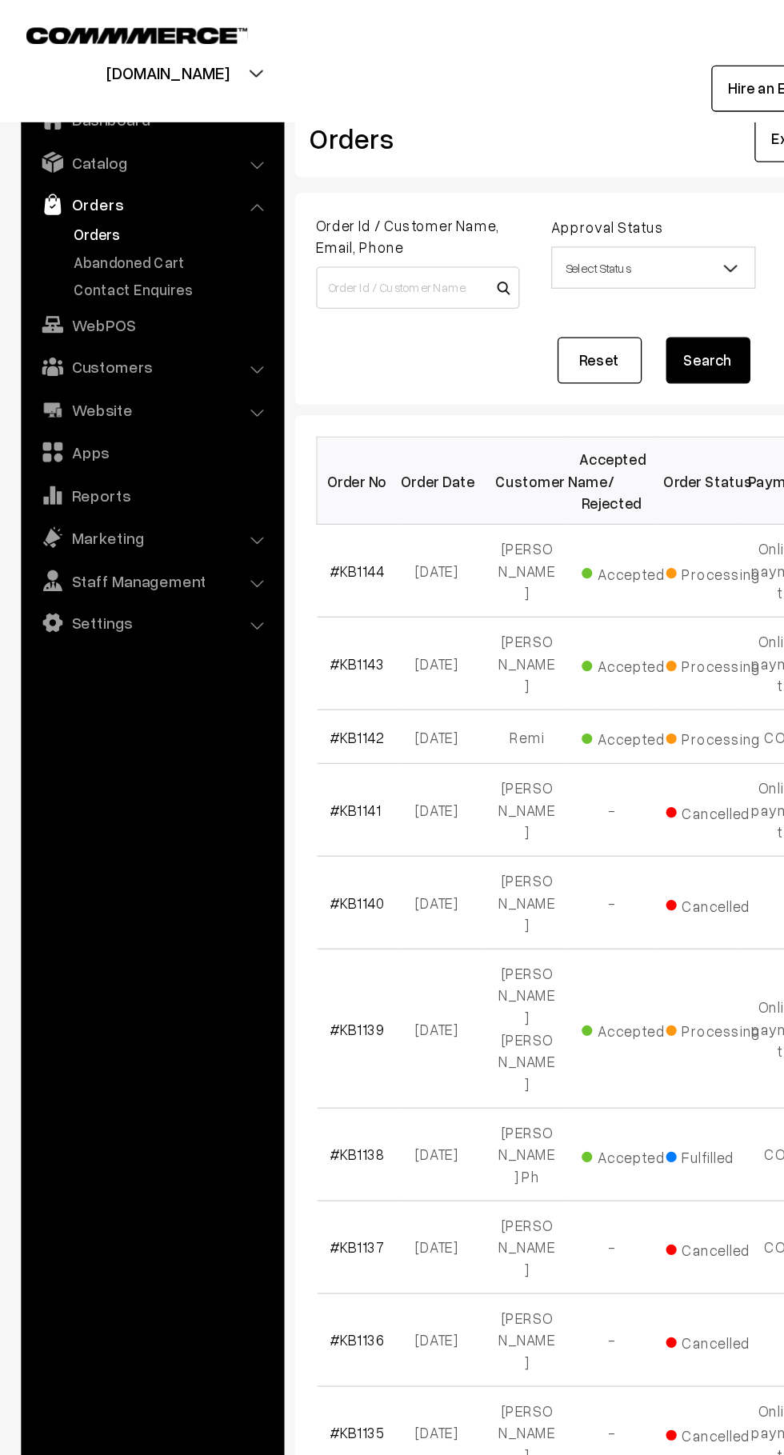
click at [139, 200] on link "Abandoned Cart" at bounding box center [131, 198] width 158 height 17
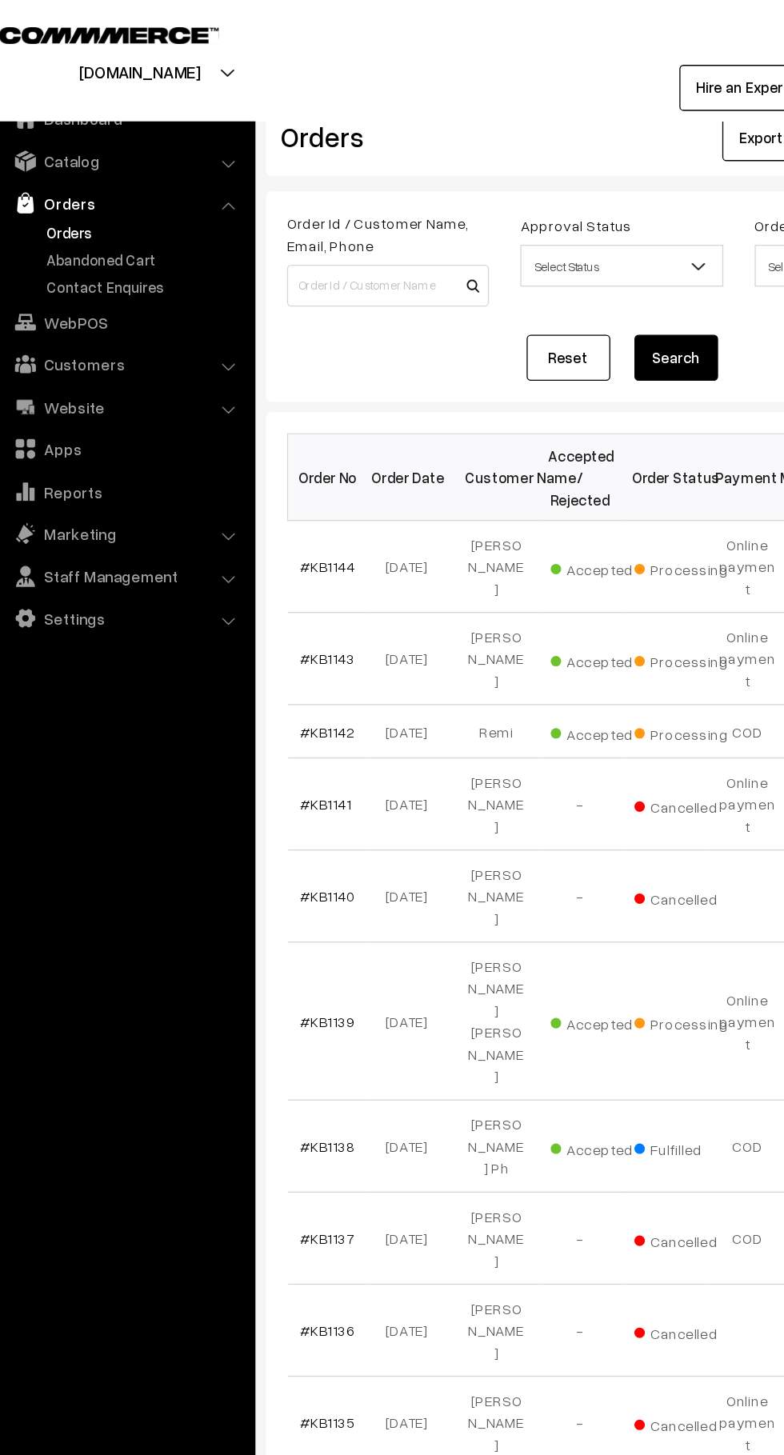
click at [152, 199] on link "Abandoned Cart" at bounding box center [131, 198] width 158 height 17
